Goal: Find contact information: Find contact information

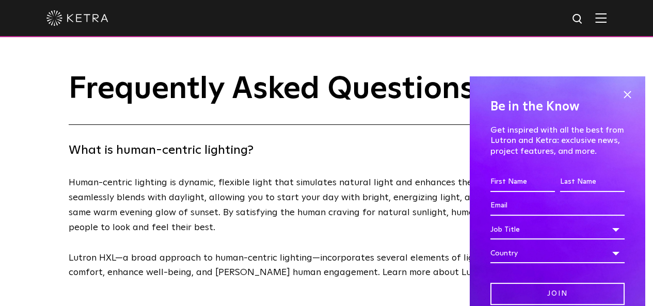
click at [604, 25] on div at bounding box center [326, 18] width 560 height 36
click at [607, 21] on img at bounding box center [600, 18] width 11 height 10
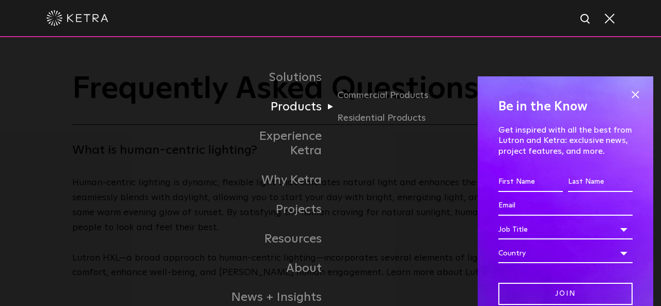
click at [307, 111] on link "Products" at bounding box center [278, 106] width 106 height 29
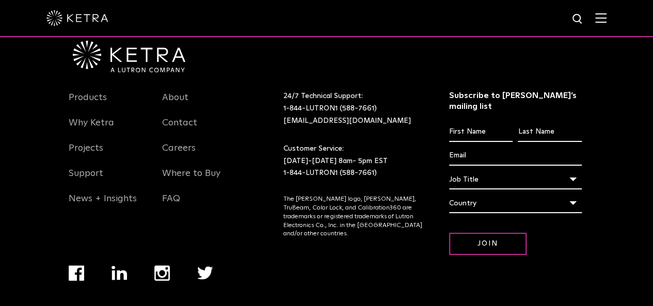
scroll to position [1954, 0]
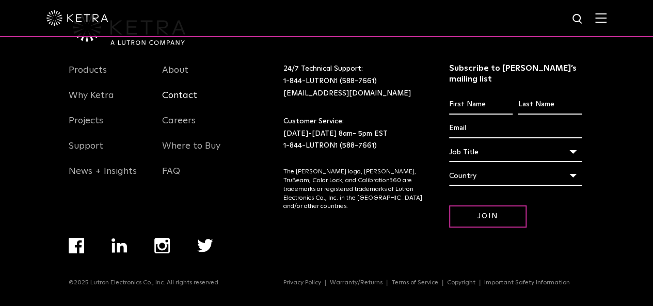
click at [182, 104] on link "Contact" at bounding box center [179, 102] width 35 height 24
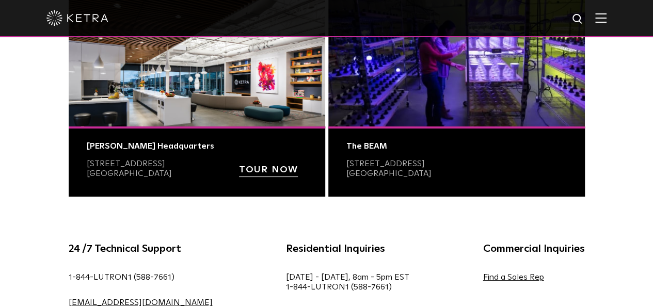
scroll to position [361, 0]
